Goal: Task Accomplishment & Management: Manage account settings

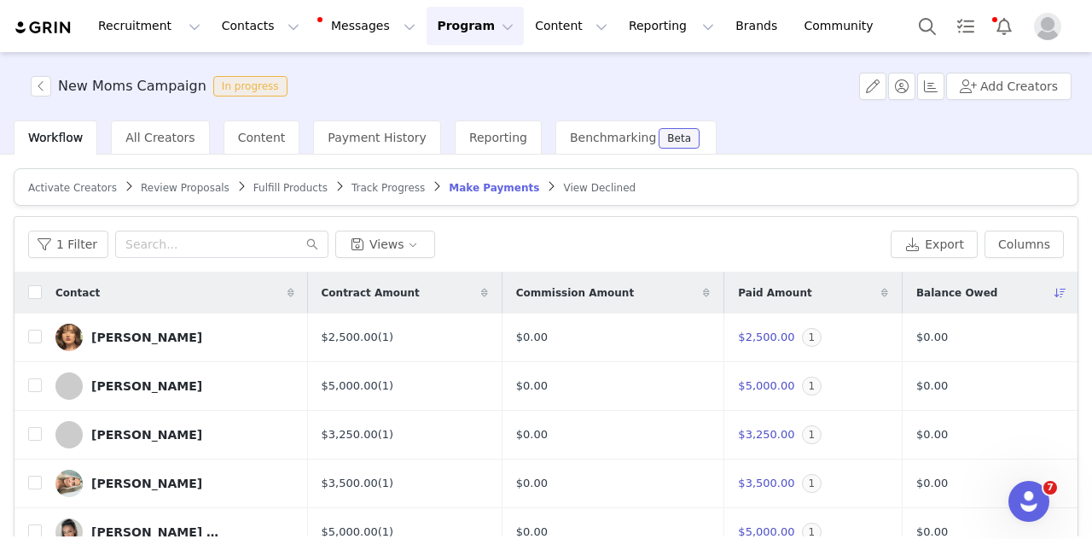
scroll to position [321, 0]
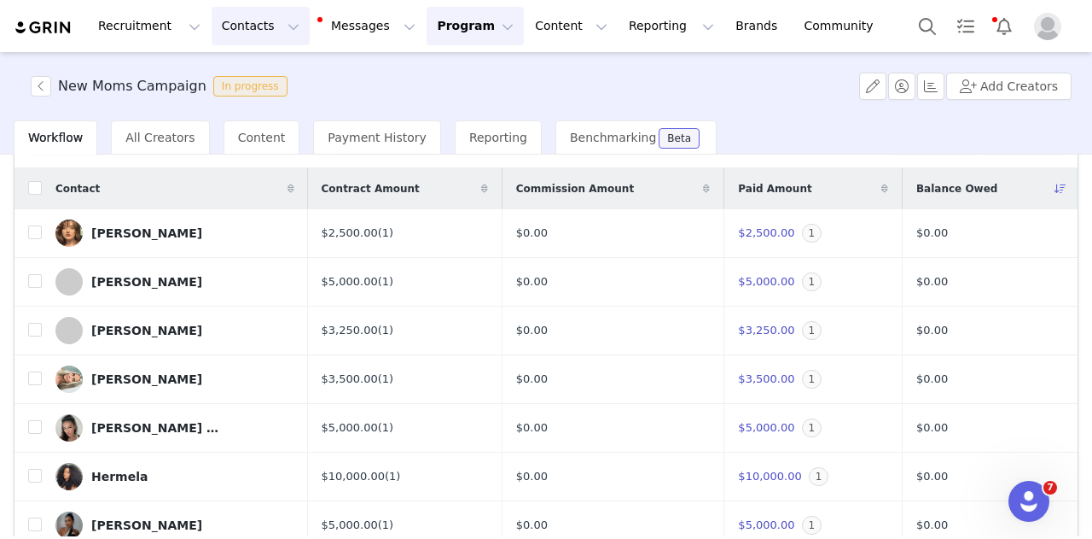
click at [246, 23] on button "Contacts Contacts" at bounding box center [261, 26] width 98 height 38
click at [236, 79] on p "Creators" at bounding box center [233, 76] width 51 height 18
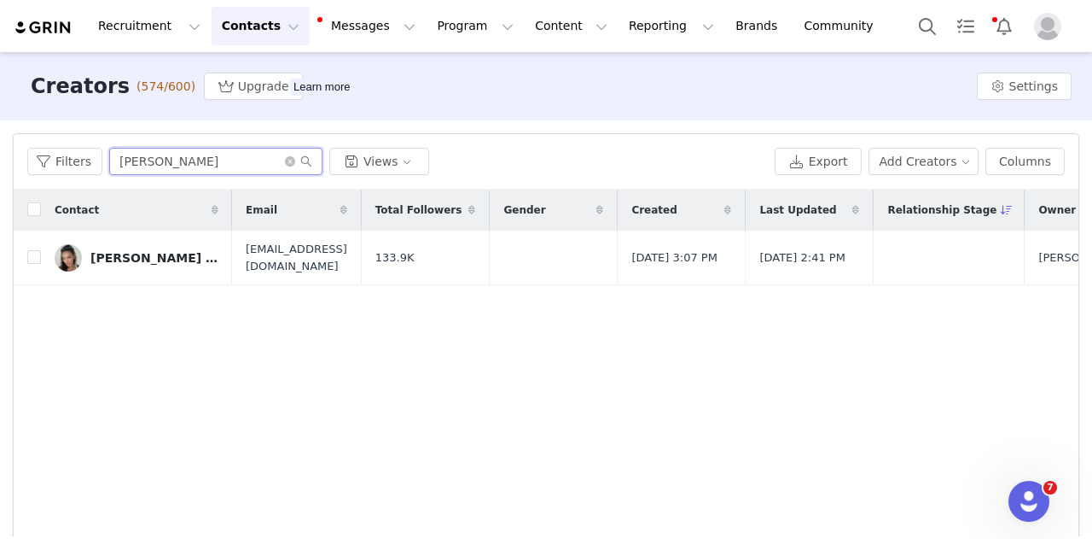
click at [144, 153] on input "[PERSON_NAME]" at bounding box center [215, 161] width 213 height 27
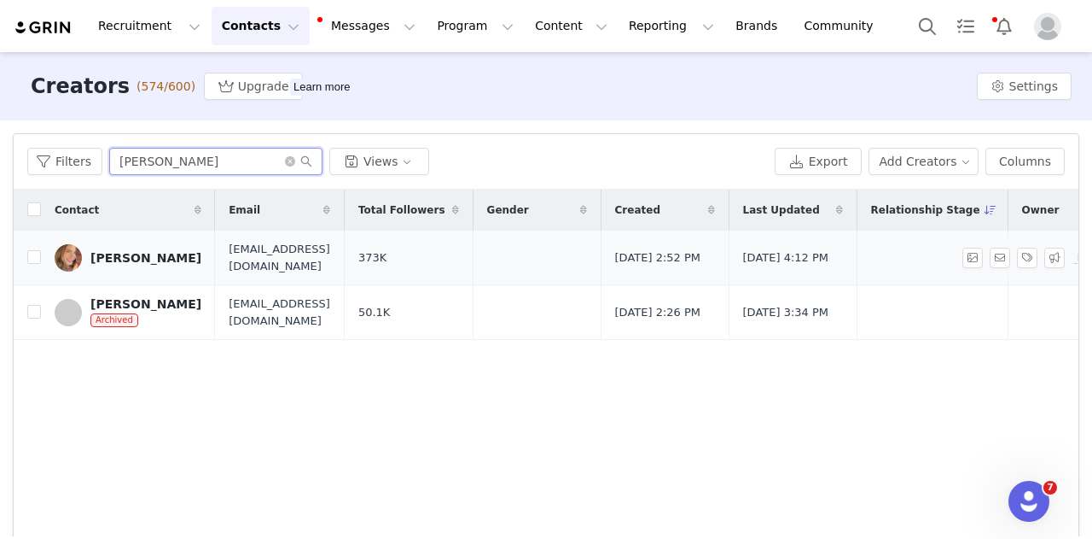
type input "[PERSON_NAME]"
click at [152, 255] on div "[PERSON_NAME]" at bounding box center [145, 258] width 111 height 14
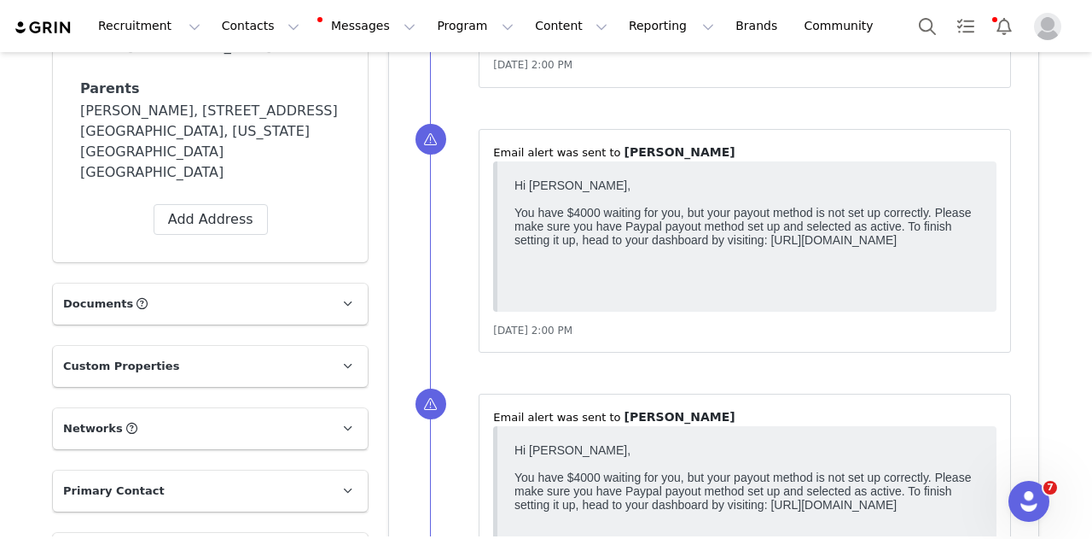
scroll to position [1731, 0]
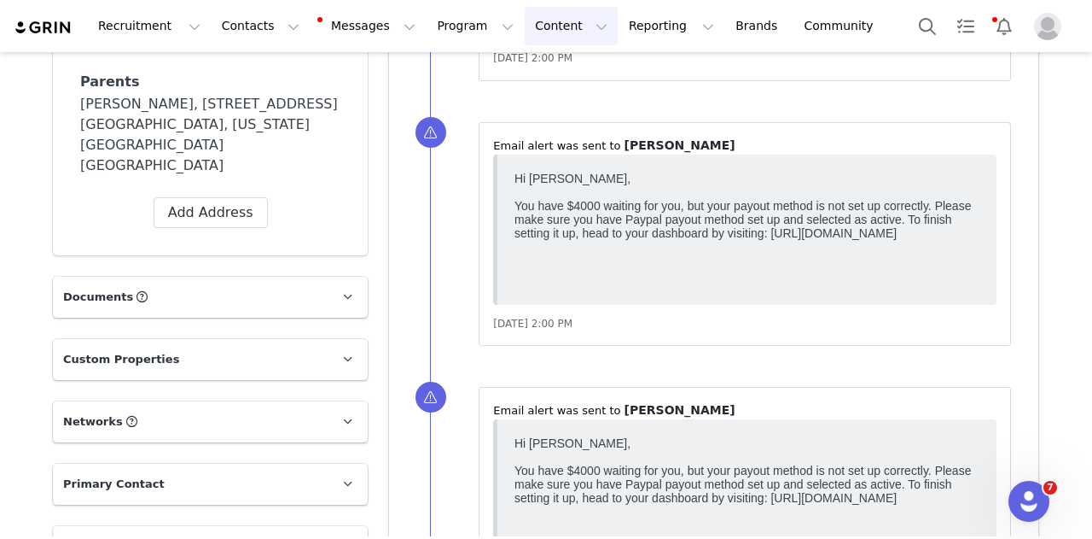
click at [537, 26] on button "Content Content" at bounding box center [571, 26] width 93 height 38
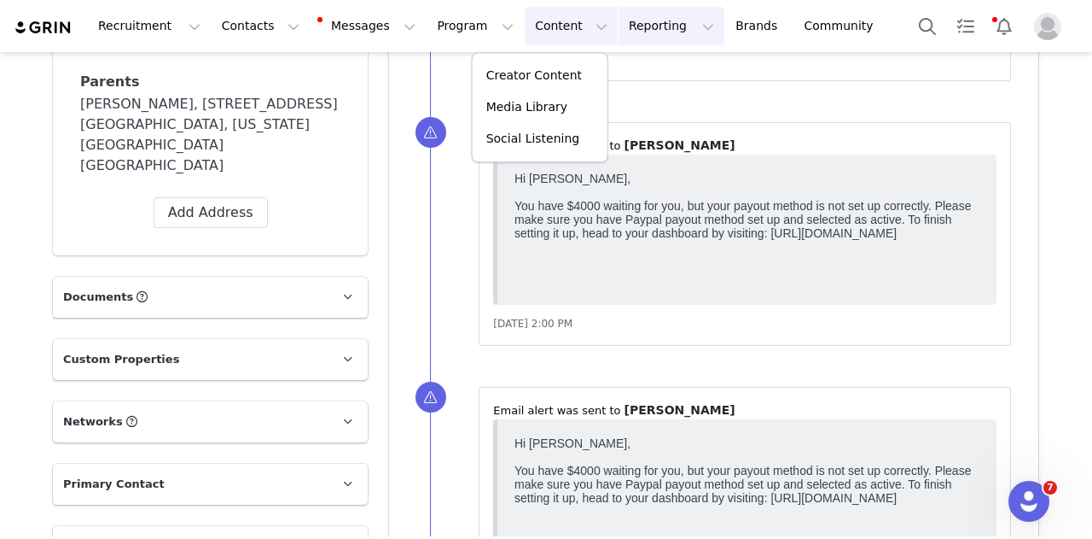
click at [619, 26] on button "Reporting Reporting" at bounding box center [672, 26] width 106 height 38
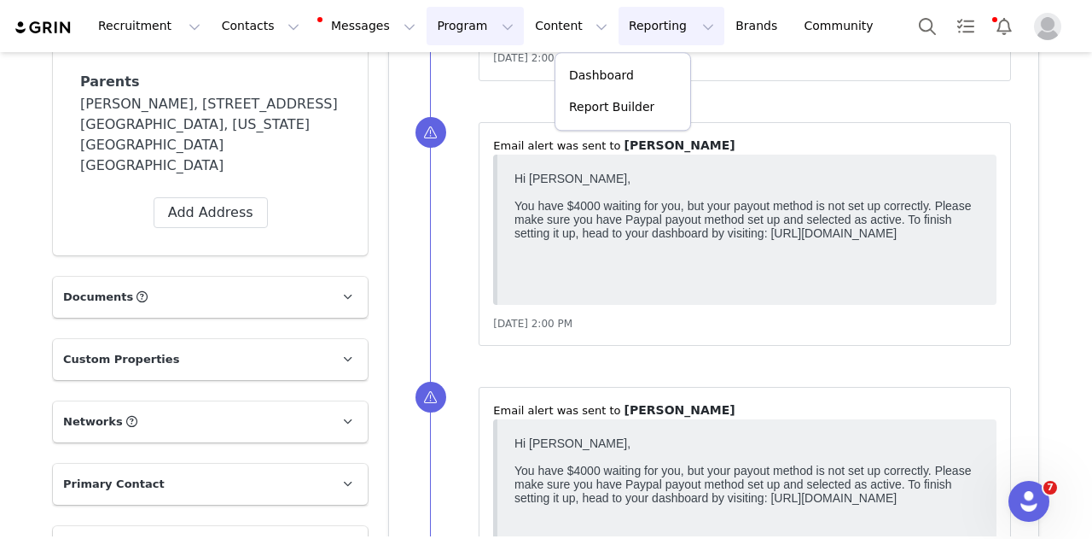
click at [427, 30] on button "Program Program" at bounding box center [475, 26] width 97 height 38
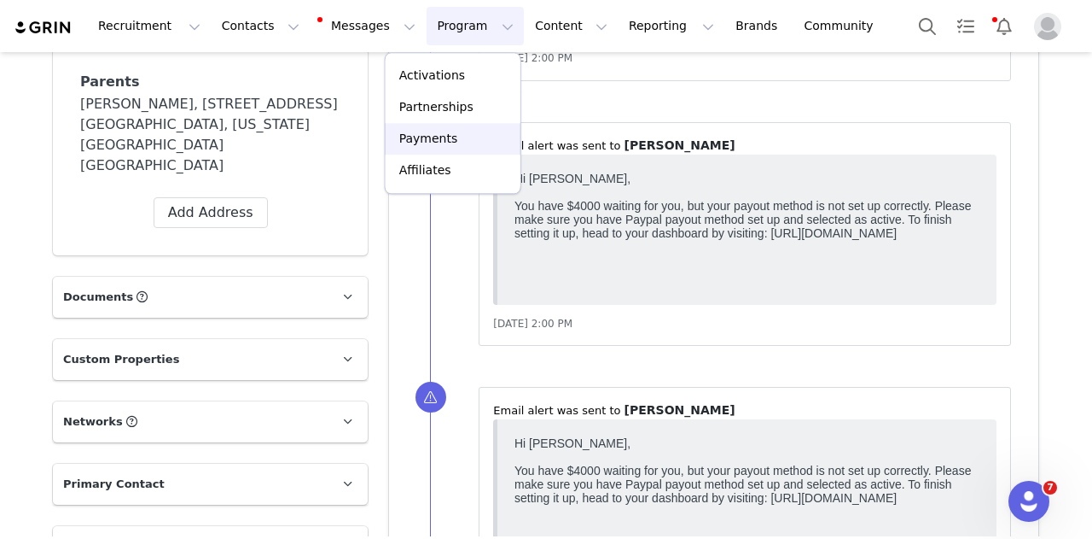
click at [411, 144] on p "Payments" at bounding box center [428, 139] width 59 height 18
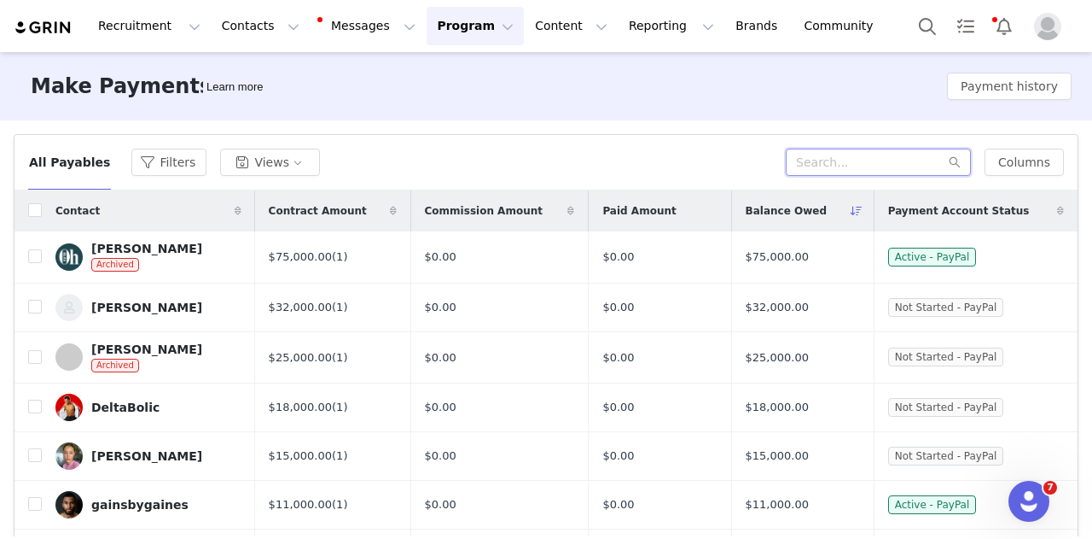
click at [860, 159] on input "text" at bounding box center [878, 162] width 185 height 27
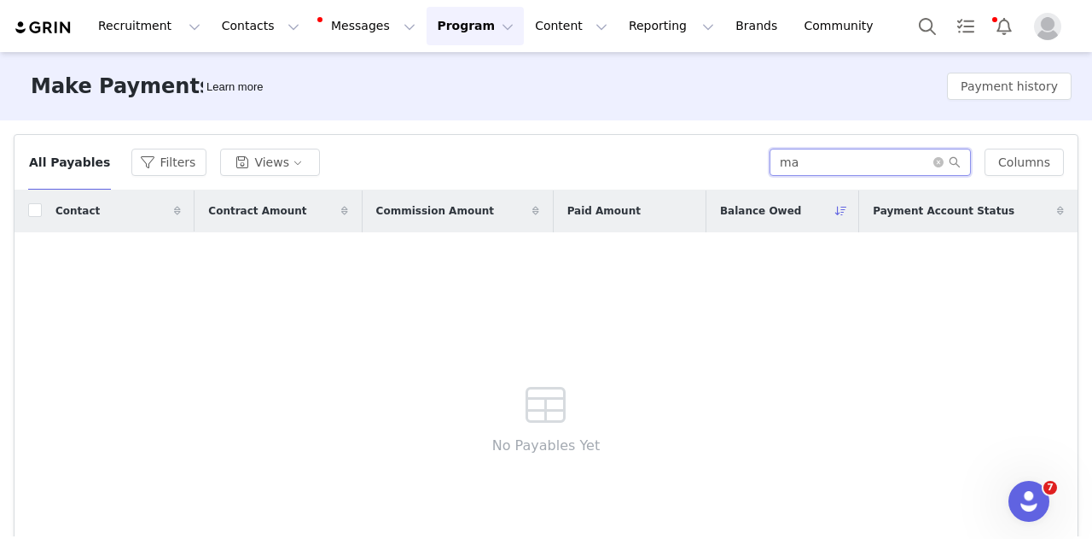
type input "m"
type input "r"
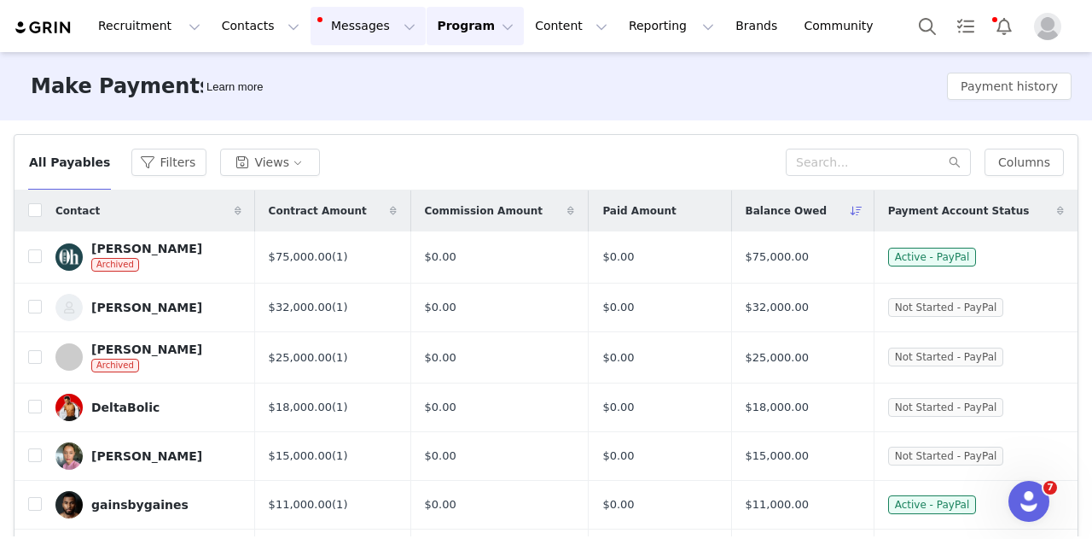
click at [359, 34] on button "Messages Messages" at bounding box center [368, 26] width 115 height 38
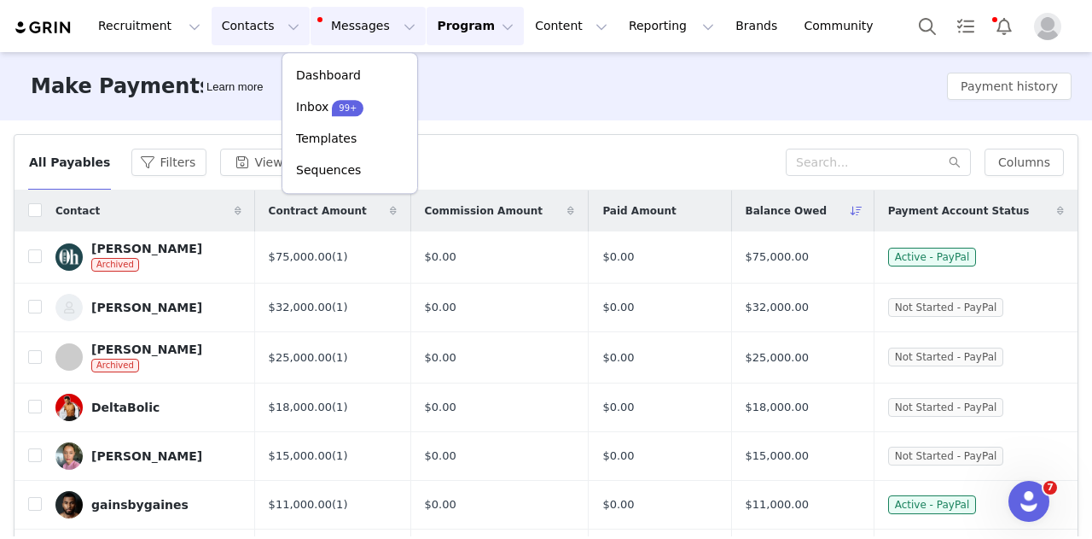
click at [248, 33] on button "Contacts Contacts" at bounding box center [261, 26] width 98 height 38
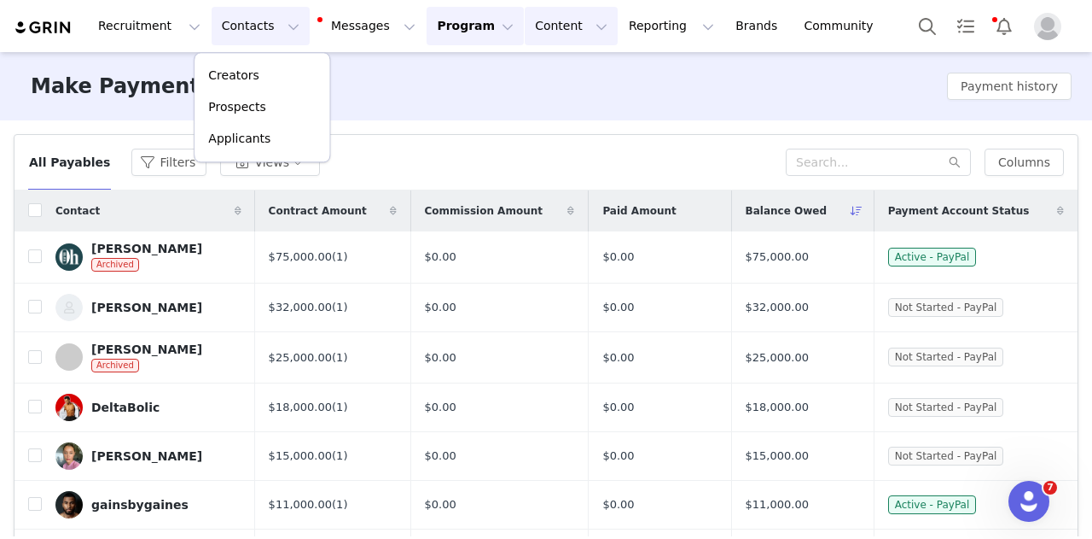
click at [533, 11] on button "Content Content" at bounding box center [571, 26] width 93 height 38
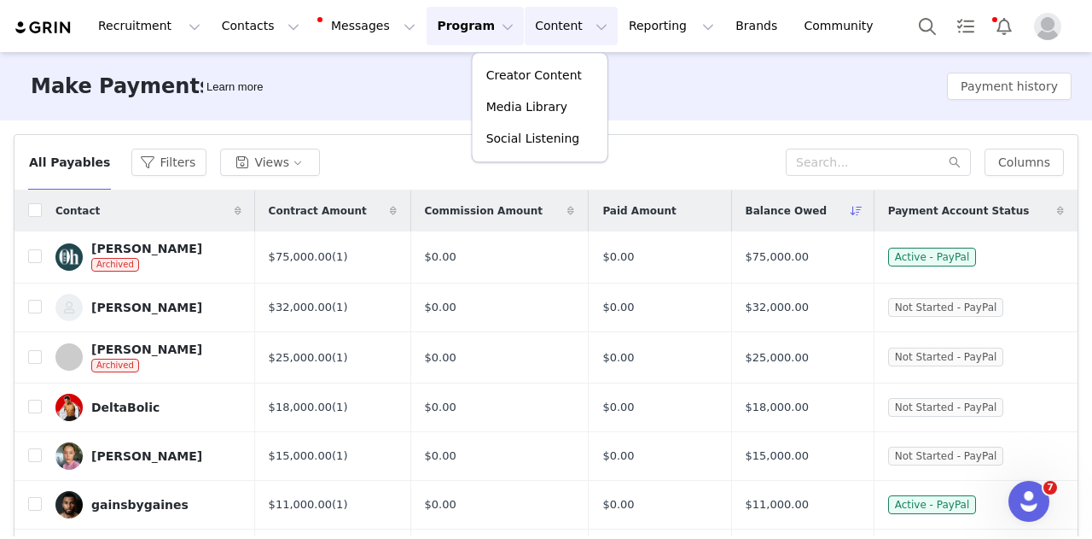
click at [397, 149] on div "All Payables Filters Views" at bounding box center [407, 162] width 758 height 27
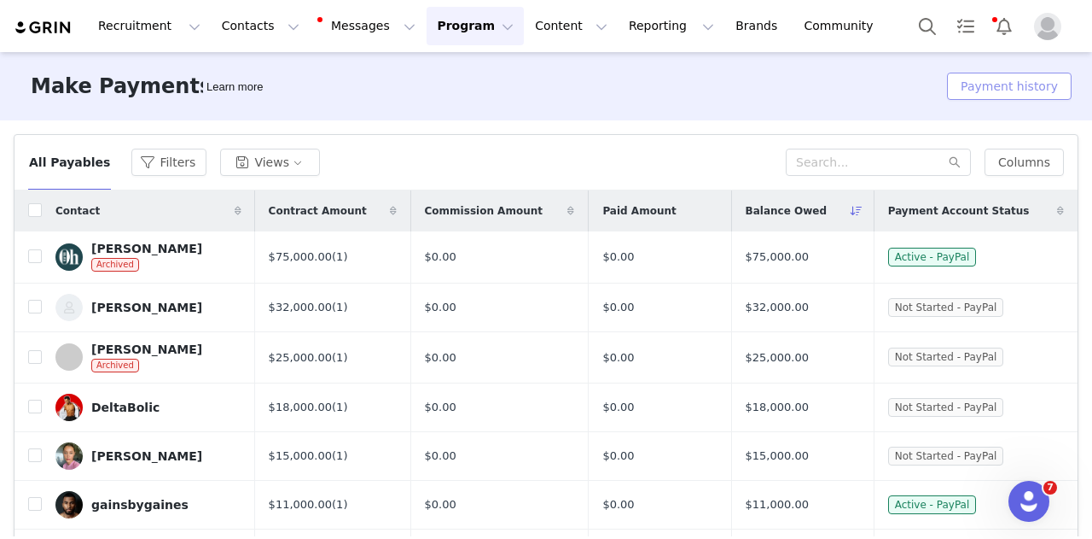
click at [967, 84] on button "Payment history" at bounding box center [1009, 86] width 125 height 27
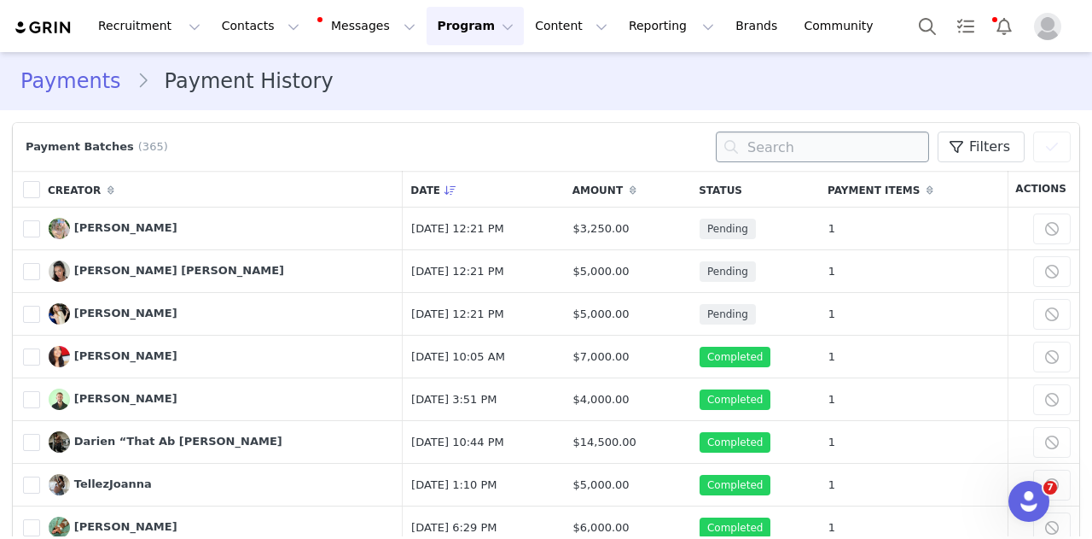
click at [753, 155] on input "text" at bounding box center [822, 146] width 213 height 31
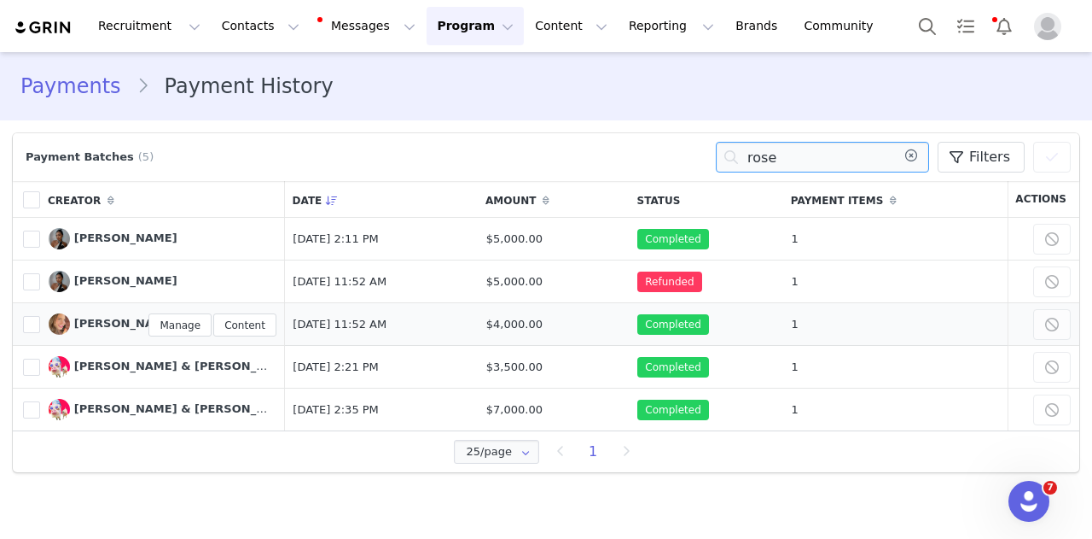
type input "rose"
click at [119, 325] on span "[PERSON_NAME]" at bounding box center [125, 323] width 103 height 13
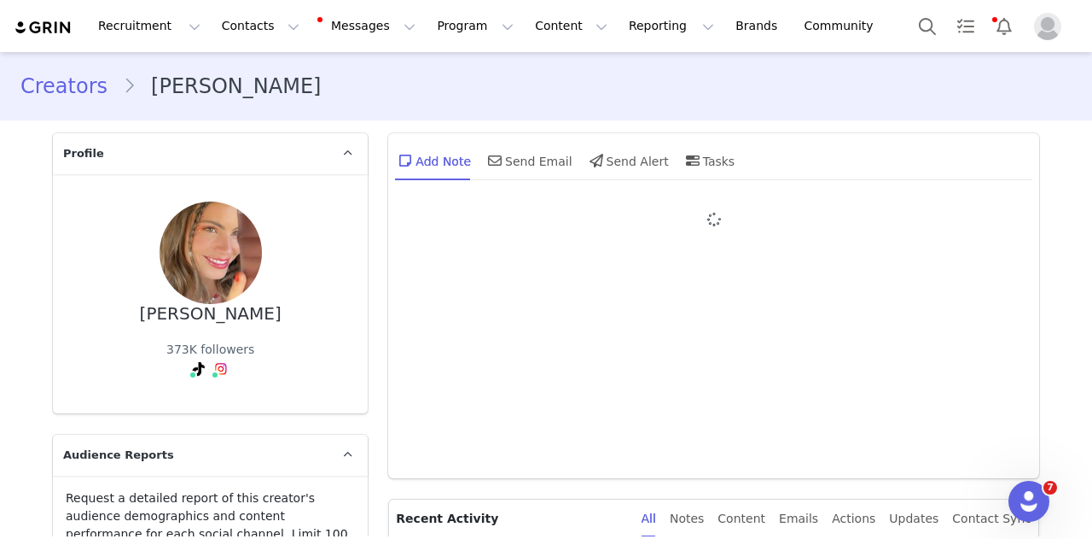
type input "+1 ([GEOGRAPHIC_DATA])"
